Goal: Check status: Check status

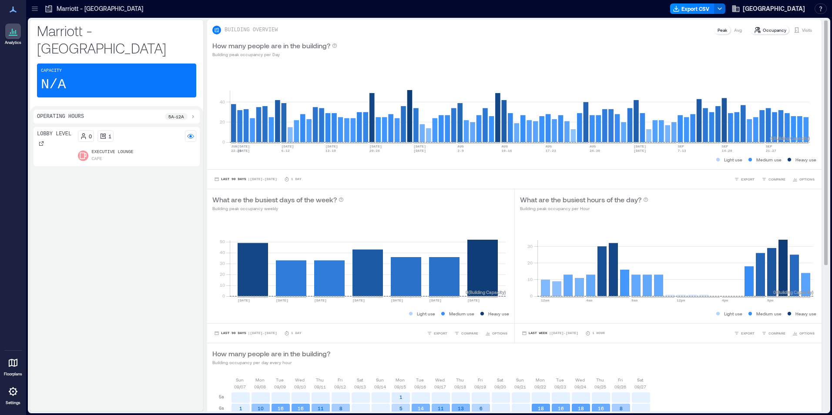
drag, startPoint x: 796, startPoint y: 23, endPoint x: 802, endPoint y: 37, distance: 15.7
click at [796, 27] on div "BUILDING OVERVIEW Peak Avg Occupancy Visits" at bounding box center [514, 28] width 614 height 16
click at [800, 23] on div "BUILDING OVERVIEW Peak Avg Occupancy Visits" at bounding box center [514, 28] width 614 height 16
click at [802, 31] on p "Visits" at bounding box center [807, 30] width 10 height 7
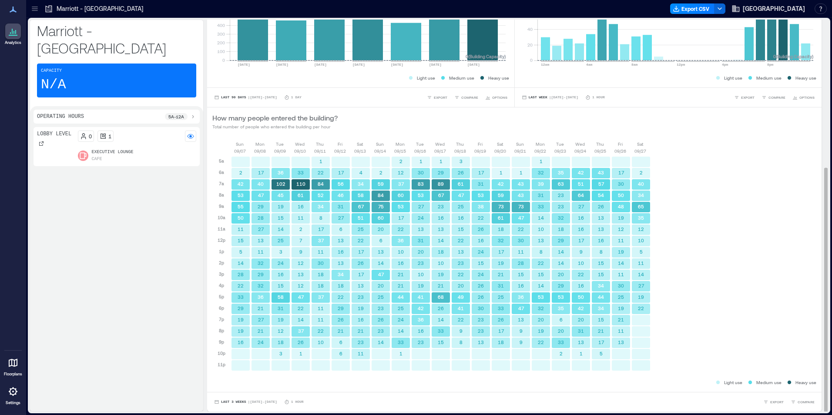
scroll to position [1, 0]
click at [225, 401] on span "Last 3 Weeks" at bounding box center [233, 401] width 25 height 0
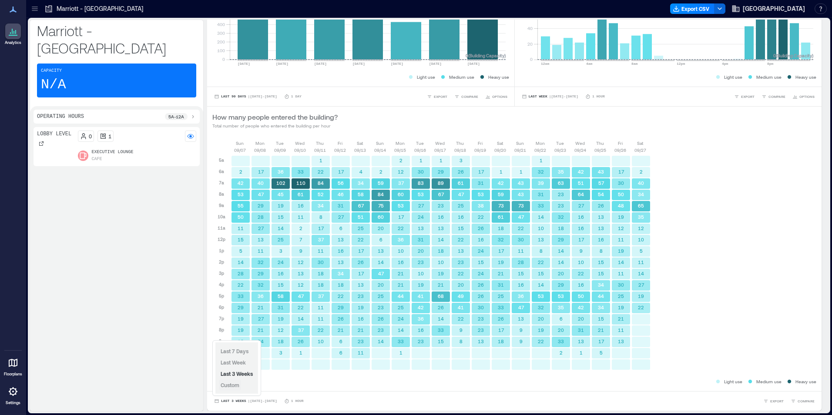
click at [234, 387] on span "Custom" at bounding box center [230, 385] width 19 height 6
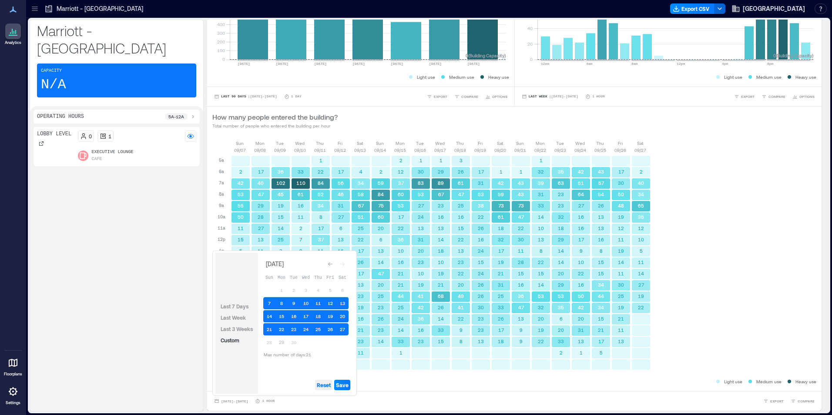
click at [327, 382] on span "Reset" at bounding box center [324, 384] width 14 height 7
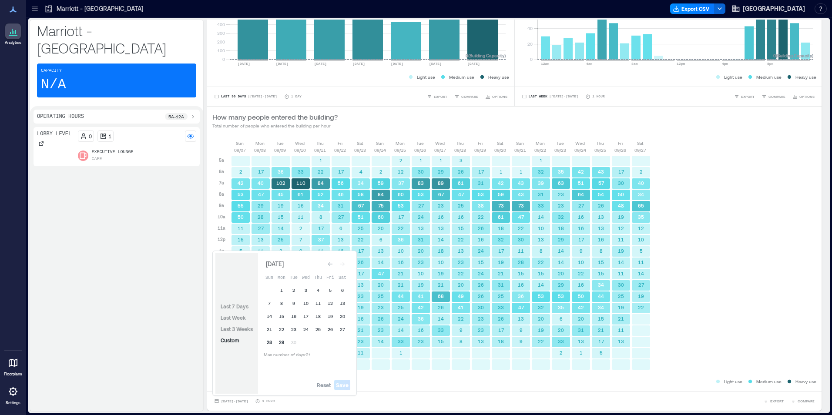
click at [270, 345] on button "28" at bounding box center [269, 342] width 12 height 12
click at [278, 342] on button "29" at bounding box center [281, 342] width 12 height 12
click at [338, 385] on span "Save" at bounding box center [342, 384] width 13 height 7
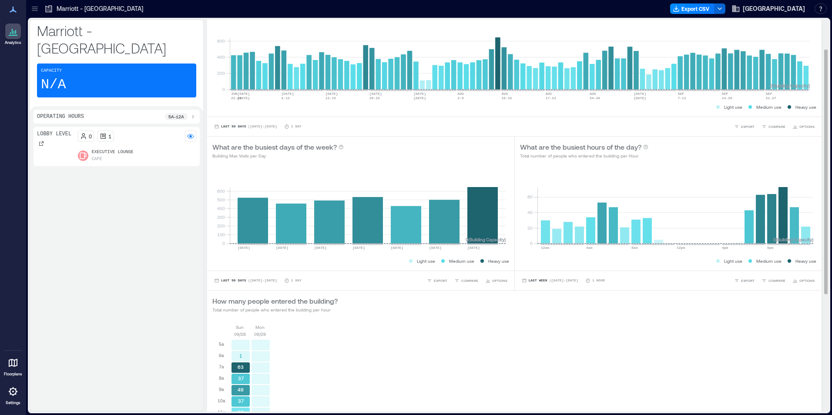
scroll to position [236, 0]
